Goal: Task Accomplishment & Management: Manage account settings

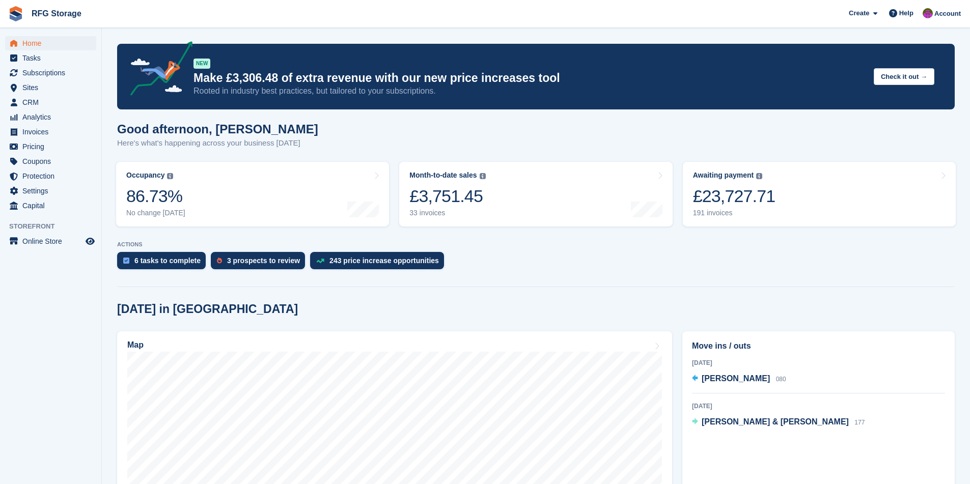
click at [12, 9] on img at bounding box center [15, 13] width 15 height 15
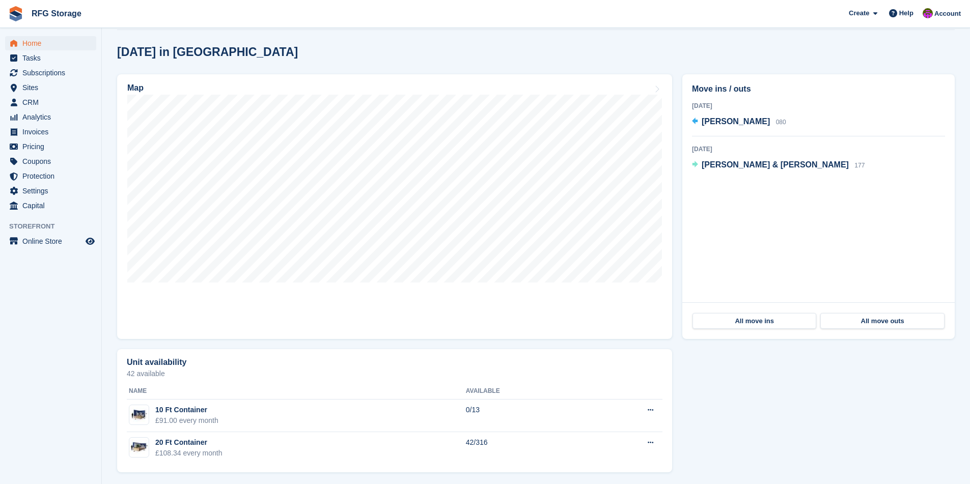
scroll to position [260, 0]
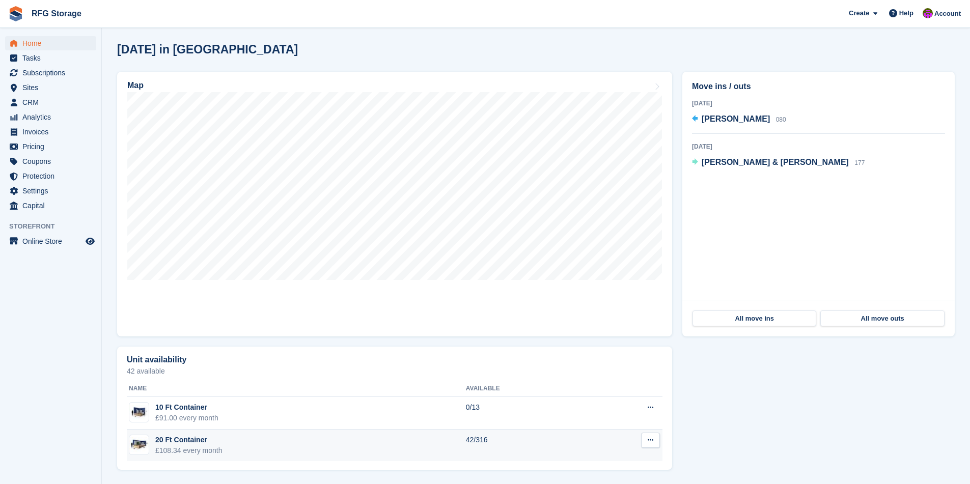
click at [222, 440] on div "20 Ft Container" at bounding box center [188, 440] width 67 height 11
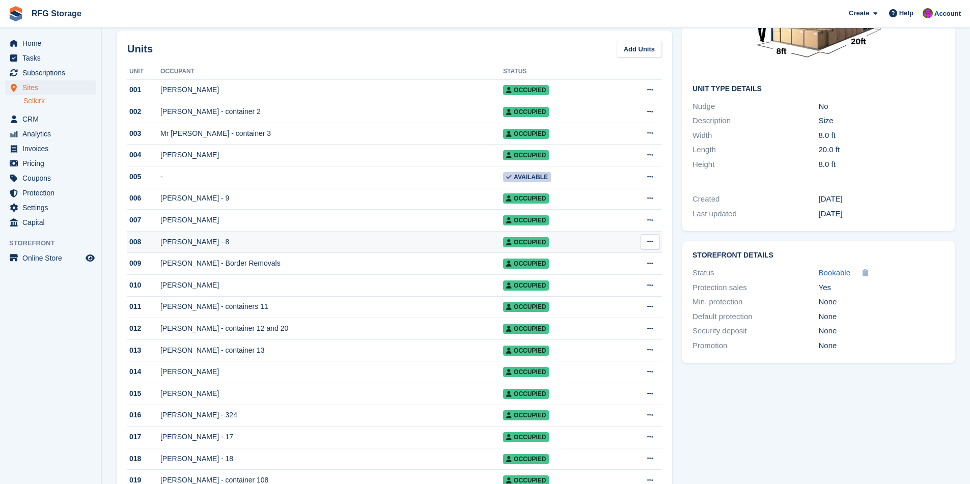
scroll to position [488, 0]
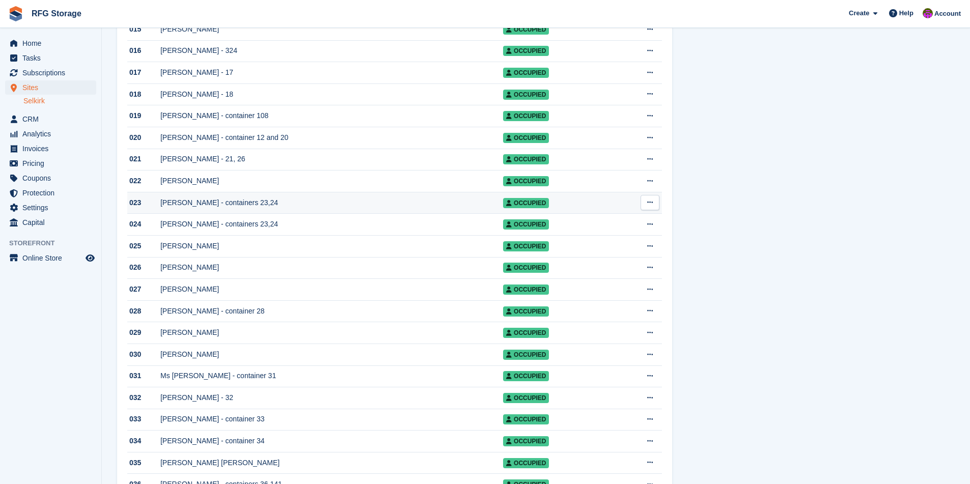
click at [212, 208] on div "[PERSON_NAME] - containers 23,24" at bounding box center [331, 203] width 343 height 11
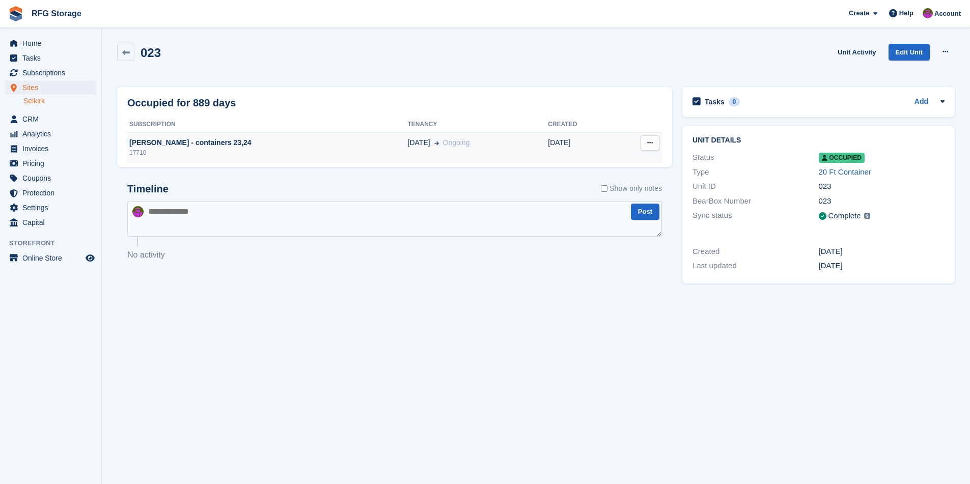
click at [207, 156] on div "17710" at bounding box center [267, 152] width 281 height 9
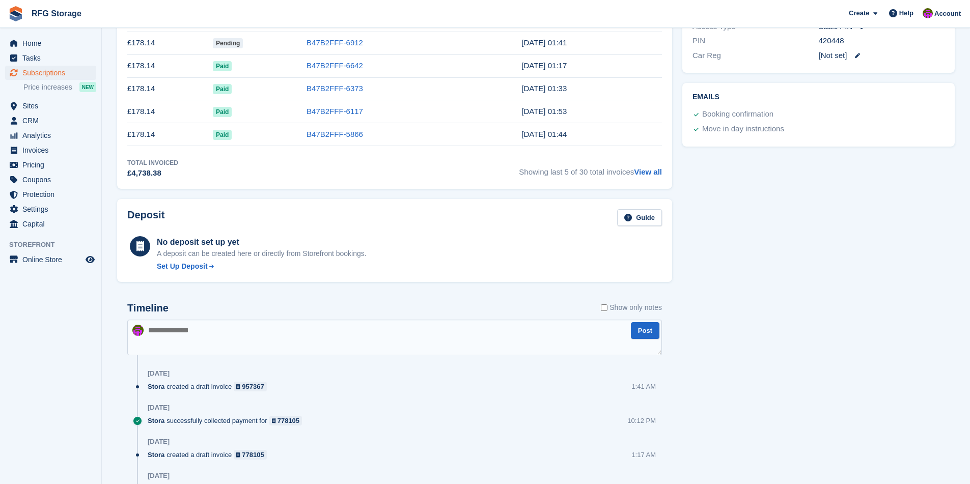
scroll to position [450, 0]
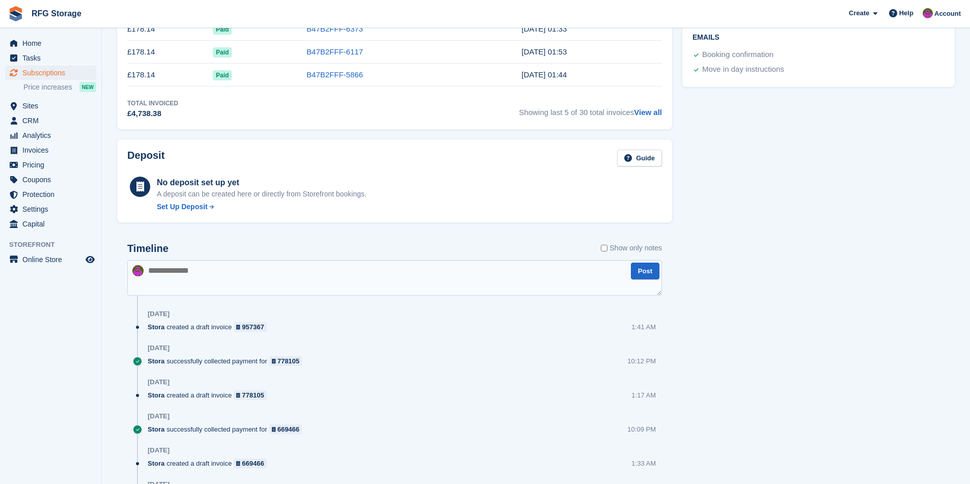
click at [296, 269] on textarea at bounding box center [394, 278] width 535 height 36
type textarea "**********"
click at [654, 271] on button "Post" at bounding box center [645, 271] width 29 height 17
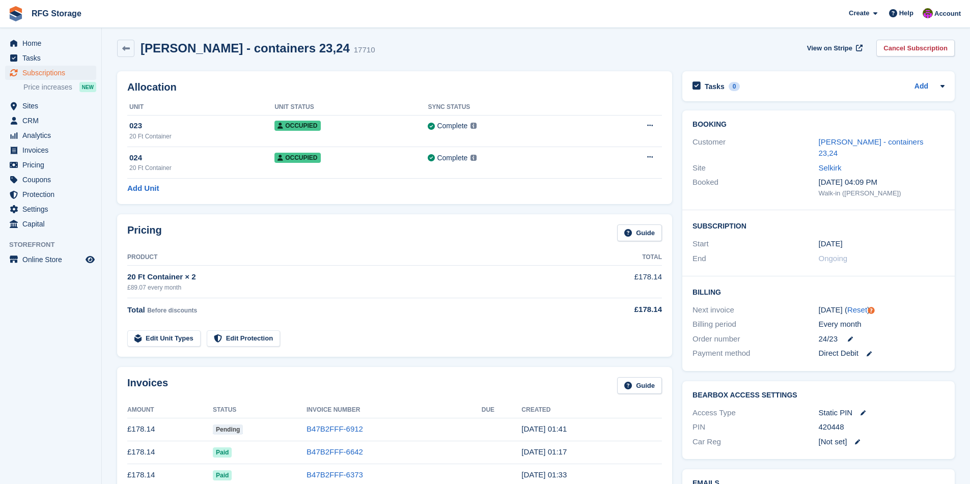
scroll to position [0, 0]
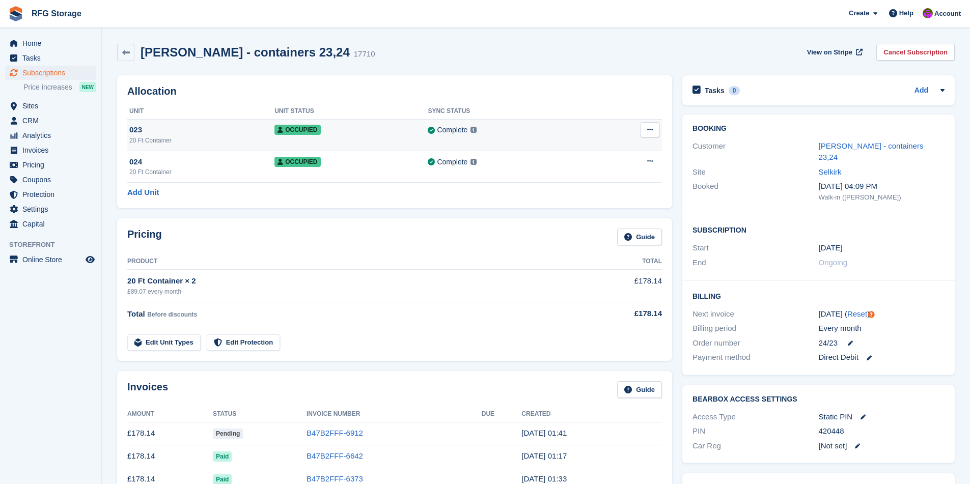
click at [650, 126] on icon at bounding box center [650, 129] width 6 height 7
click at [602, 169] on p "Deallocate" at bounding box center [610, 171] width 89 height 13
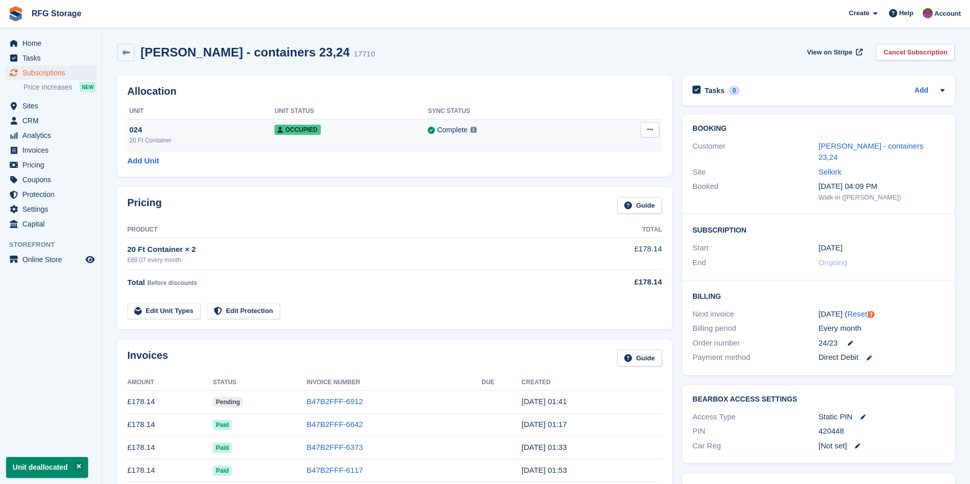
click at [656, 130] on button at bounding box center [650, 129] width 19 height 15
click at [604, 171] on p "Deallocate" at bounding box center [610, 171] width 89 height 13
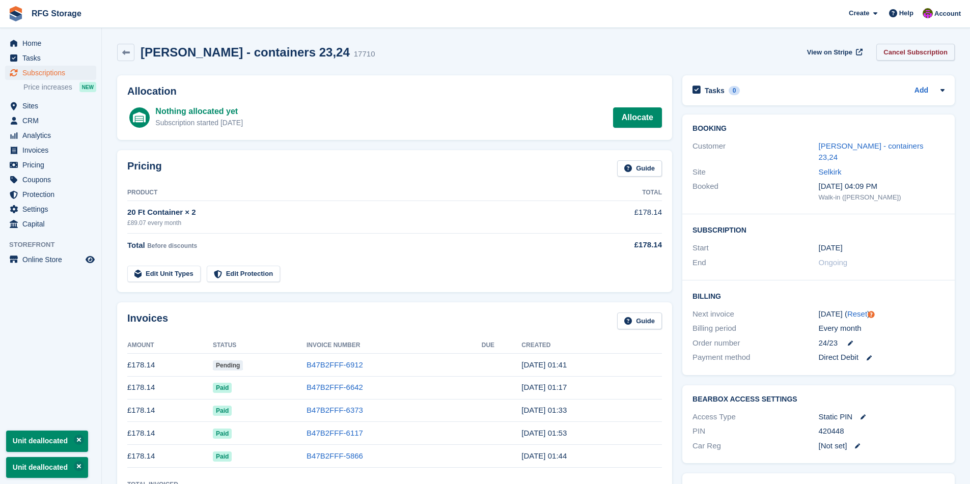
click at [917, 50] on link "Cancel Subscription" at bounding box center [916, 52] width 78 height 17
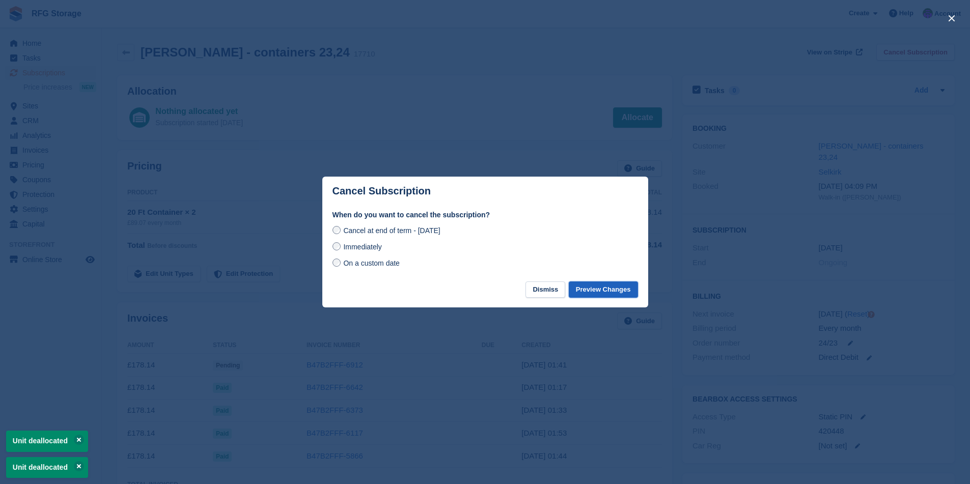
click at [595, 292] on button "Preview Changes" at bounding box center [603, 290] width 69 height 17
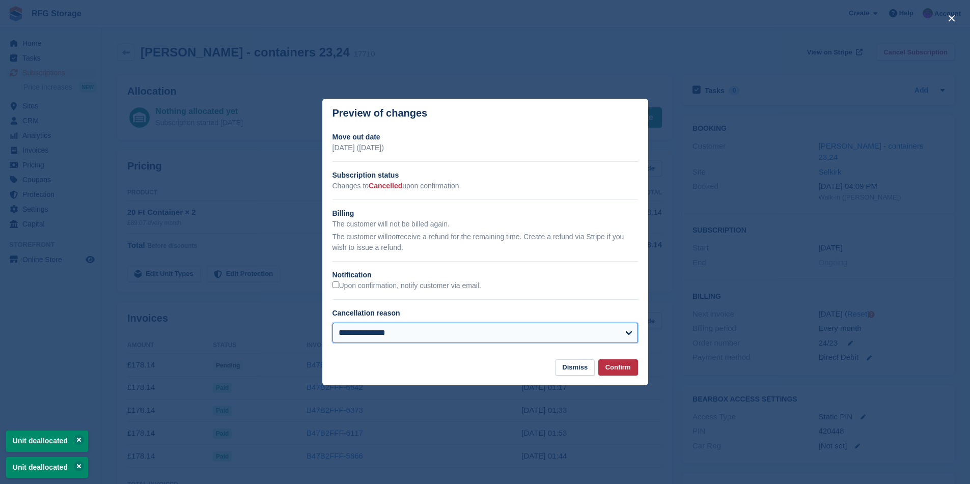
click at [399, 325] on select "**********" at bounding box center [486, 333] width 306 height 20
select select "**********"
click at [333, 323] on select "**********" at bounding box center [486, 333] width 306 height 20
click at [612, 369] on button "Confirm" at bounding box center [619, 368] width 40 height 17
